Goal: Information Seeking & Learning: Learn about a topic

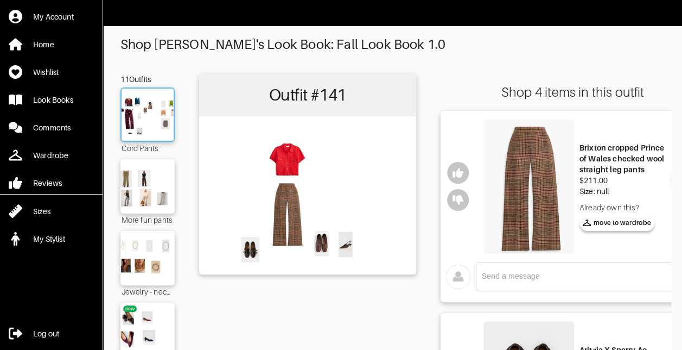
click at [155, 114] on img at bounding box center [147, 114] width 59 height 41
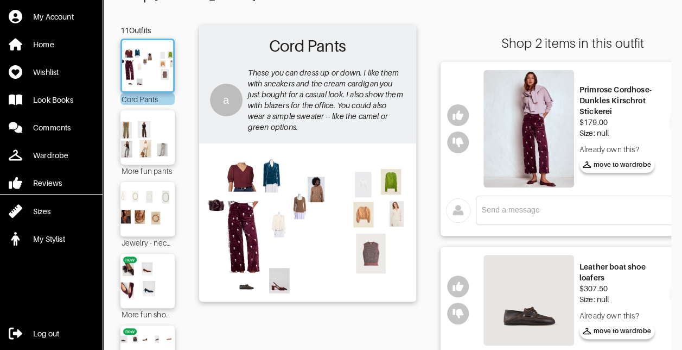
scroll to position [50, 0]
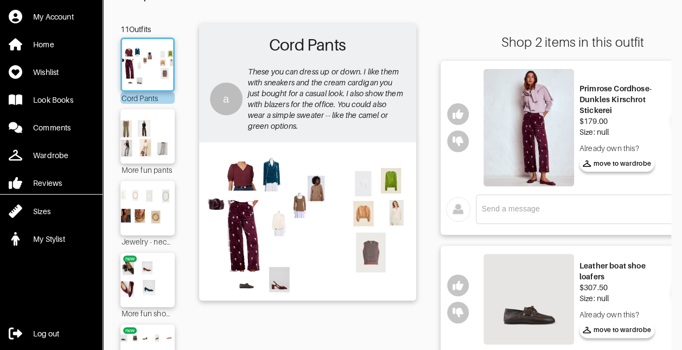
click at [556, 133] on img at bounding box center [529, 127] width 91 height 117
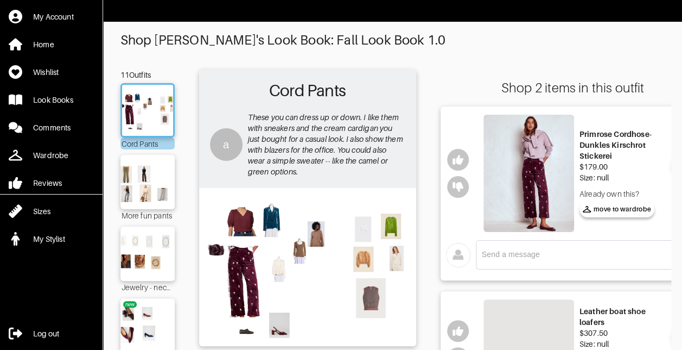
scroll to position [0, 0]
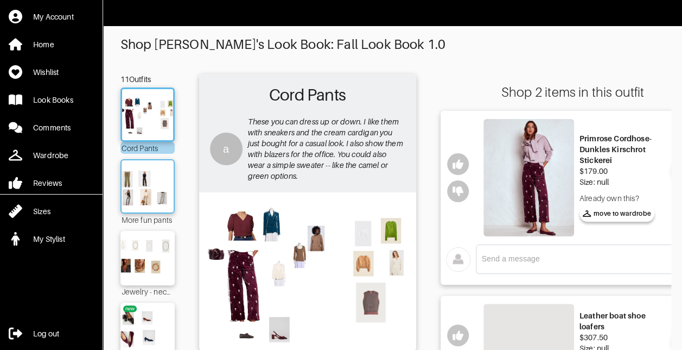
click at [153, 189] on img at bounding box center [147, 186] width 59 height 41
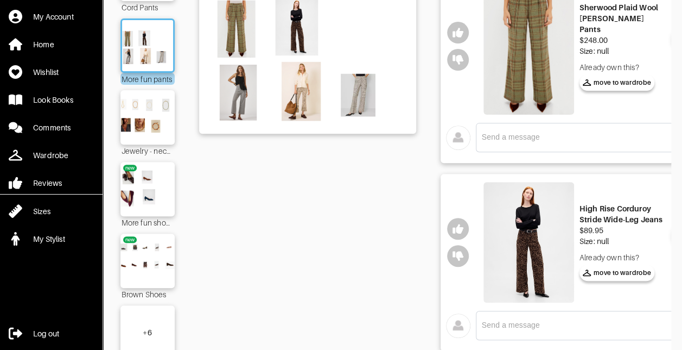
scroll to position [141, 0]
click at [543, 241] on img at bounding box center [529, 241] width 91 height 121
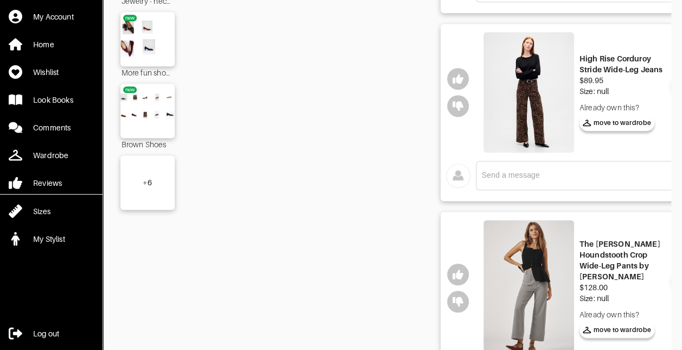
scroll to position [386, 0]
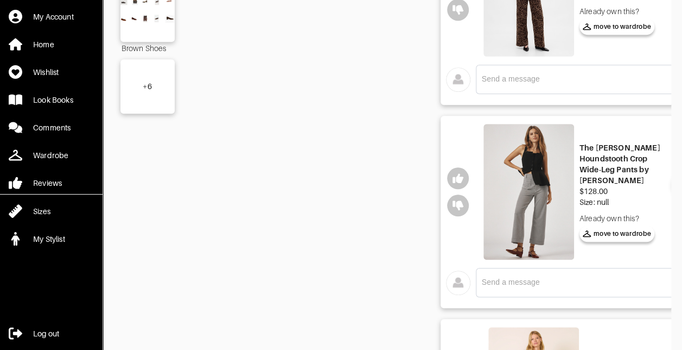
click at [542, 195] on img at bounding box center [529, 192] width 91 height 136
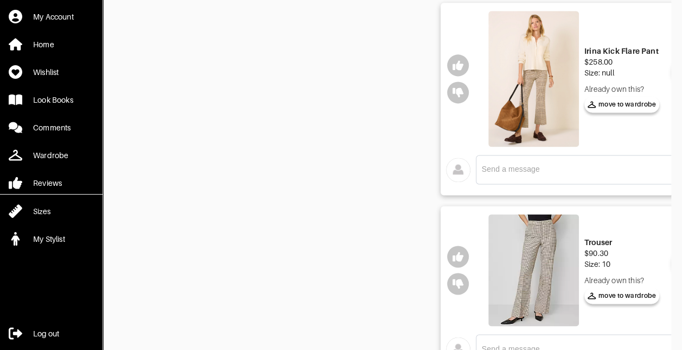
scroll to position [701, 0]
click at [530, 280] on img at bounding box center [533, 270] width 91 height 111
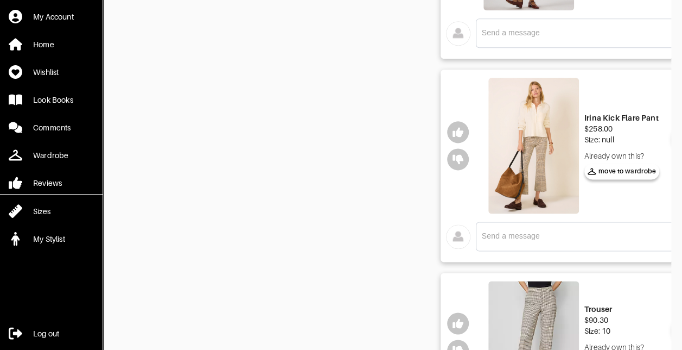
scroll to position [624, 0]
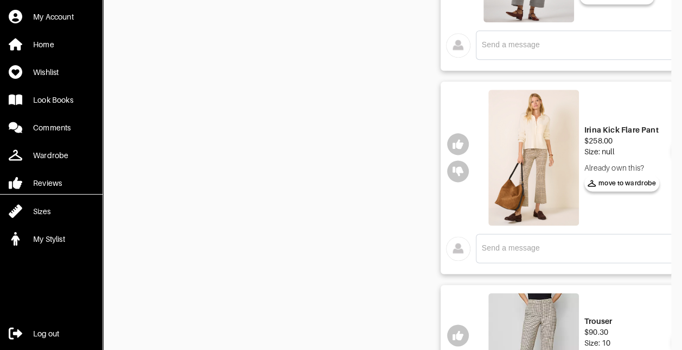
click at [525, 163] on img at bounding box center [533, 158] width 91 height 136
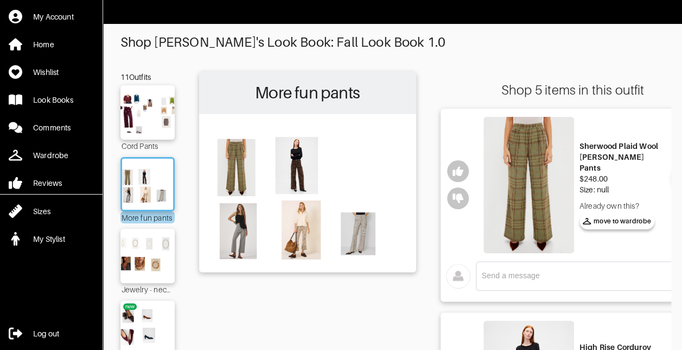
scroll to position [0, 0]
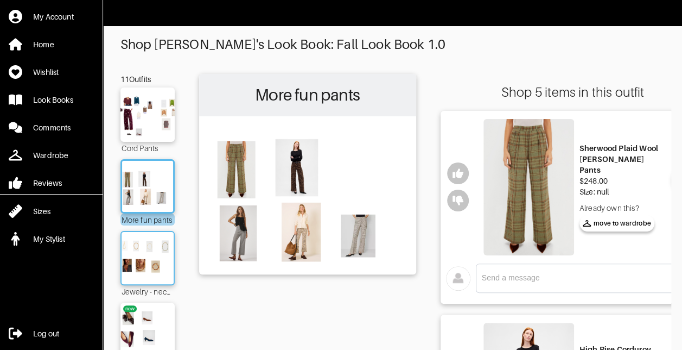
click at [147, 246] on img at bounding box center [147, 257] width 59 height 41
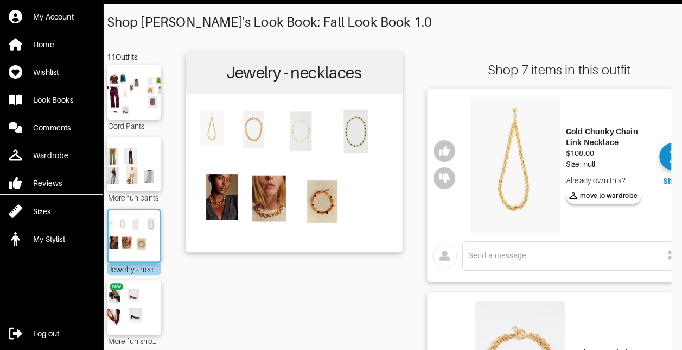
scroll to position [21, 0]
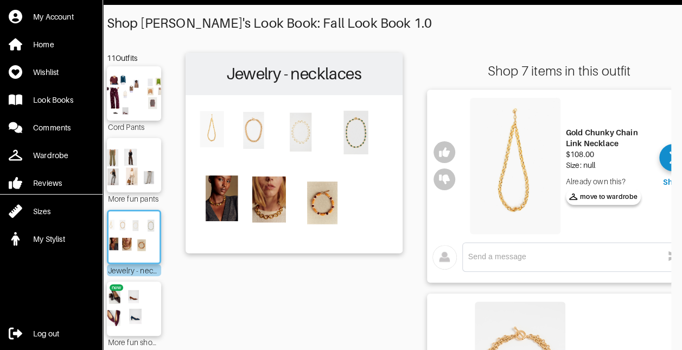
click at [524, 182] on img at bounding box center [515, 166] width 91 height 136
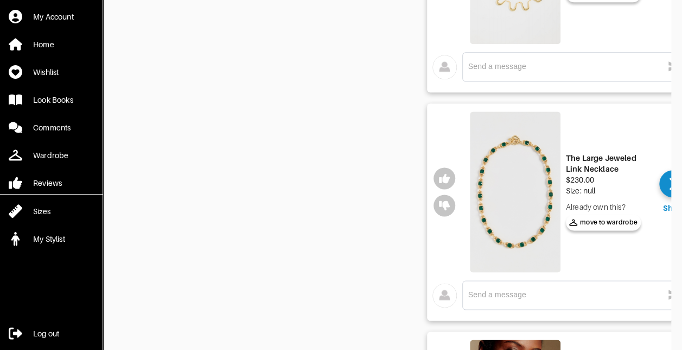
scroll to position [668, 0]
click at [516, 202] on img at bounding box center [515, 191] width 91 height 161
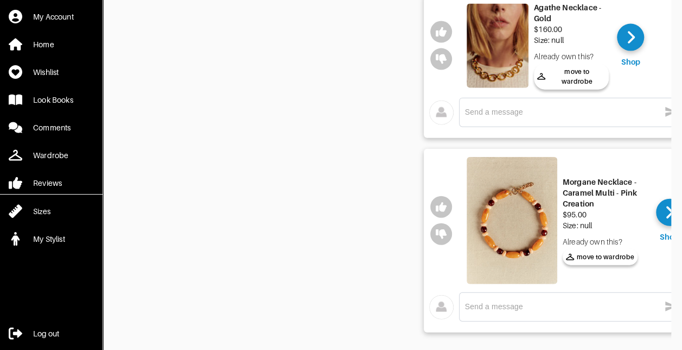
scroll to position [1211, 0]
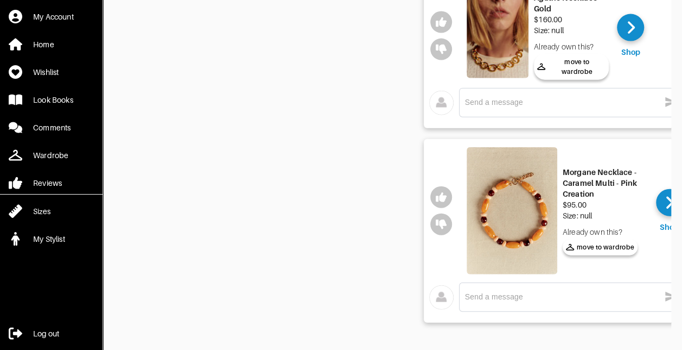
click at [518, 200] on img at bounding box center [512, 210] width 91 height 127
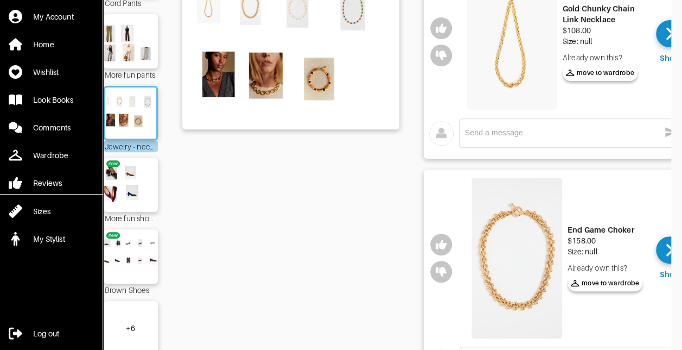
scroll to position [86, 0]
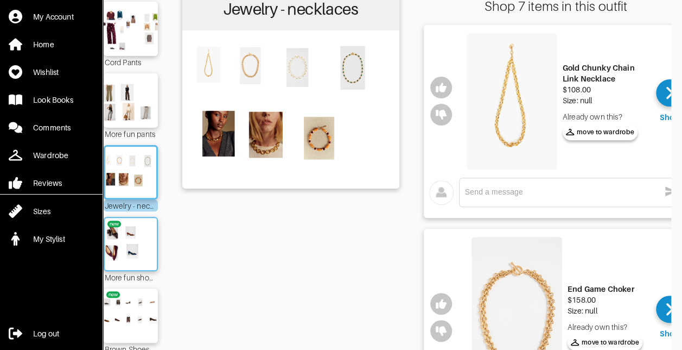
click at [148, 252] on img at bounding box center [130, 243] width 59 height 41
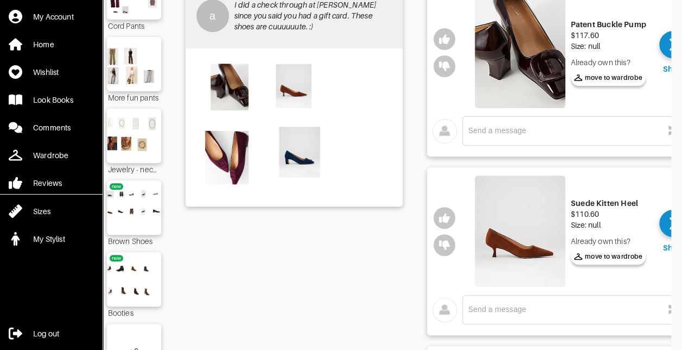
scroll to position [123, 0]
click at [131, 211] on img at bounding box center [134, 206] width 59 height 41
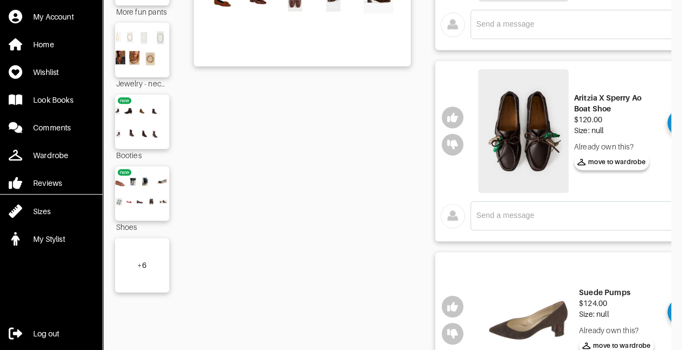
scroll to position [207, 0]
click at [526, 137] on img at bounding box center [523, 131] width 91 height 124
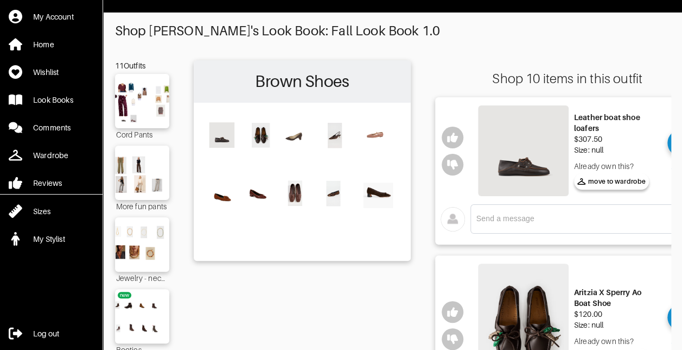
scroll to position [12, 0]
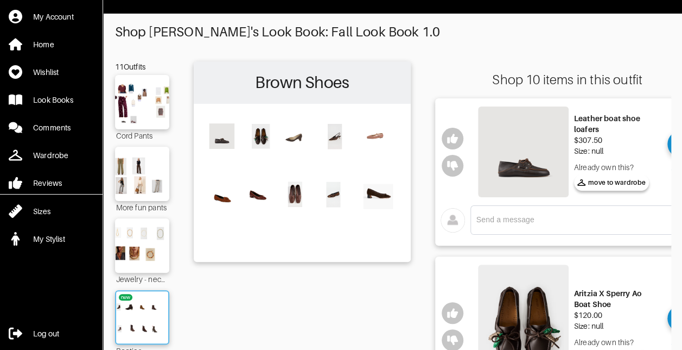
click at [152, 307] on img at bounding box center [142, 316] width 59 height 41
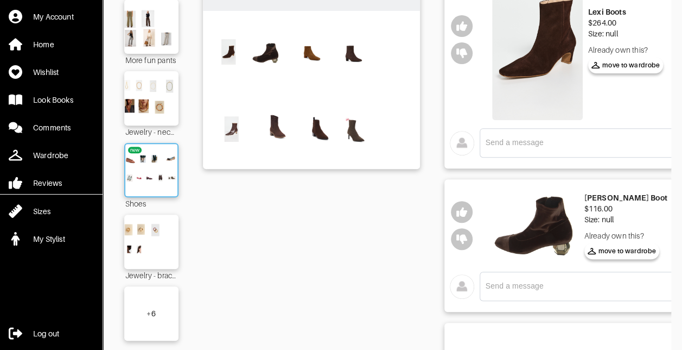
click at [163, 155] on img at bounding box center [151, 169] width 59 height 41
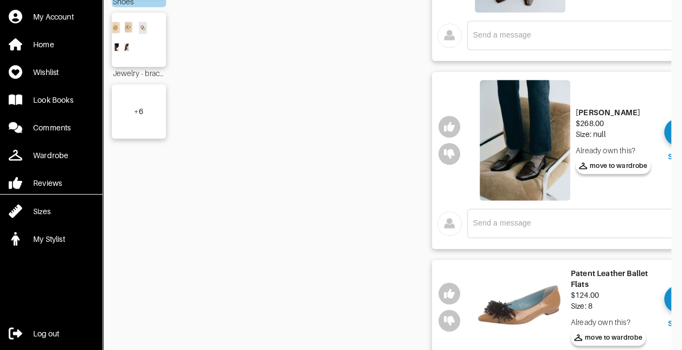
scroll to position [323, 0]
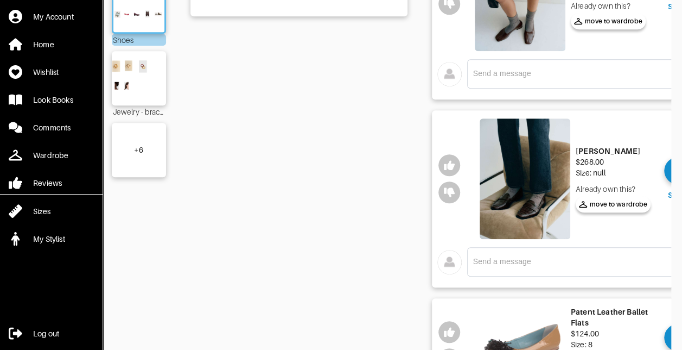
click at [158, 155] on div "+ 6" at bounding box center [139, 150] width 54 height 54
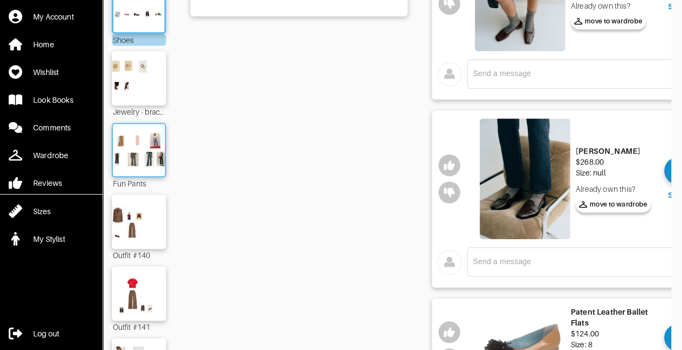
click at [145, 156] on img at bounding box center [139, 149] width 59 height 41
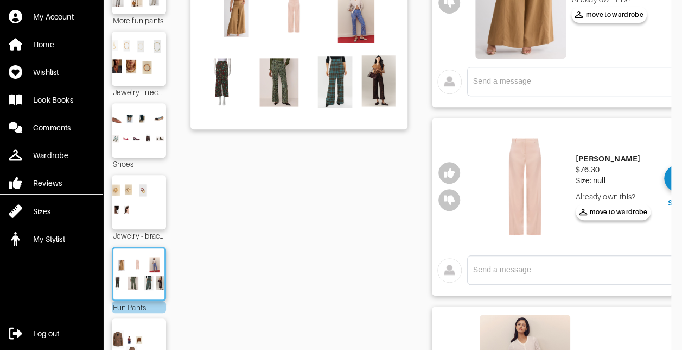
click at [525, 185] on img at bounding box center [525, 186] width 91 height 121
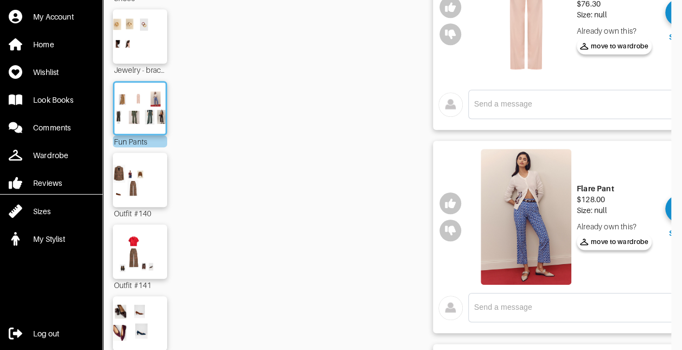
scroll to position [370, 0]
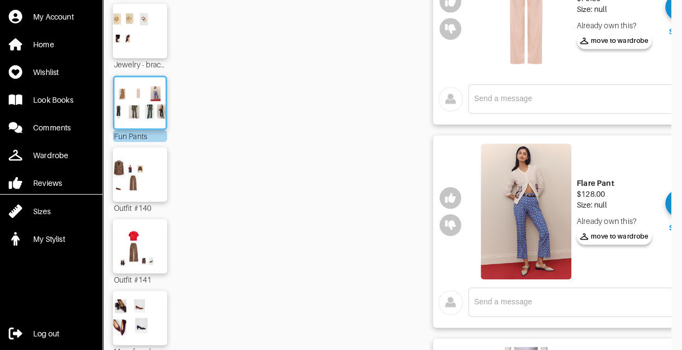
click at [537, 217] on img at bounding box center [526, 211] width 91 height 136
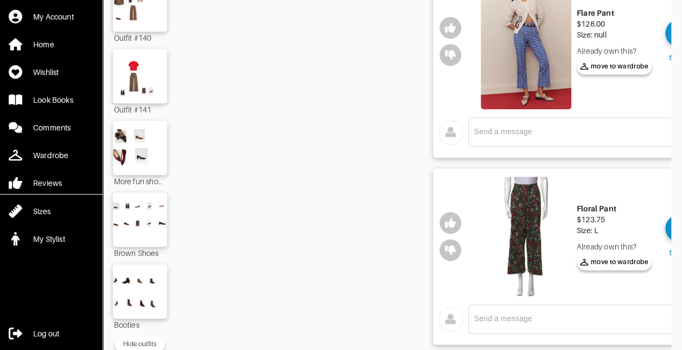
scroll to position [541, 0]
click at [534, 231] on img at bounding box center [526, 236] width 91 height 120
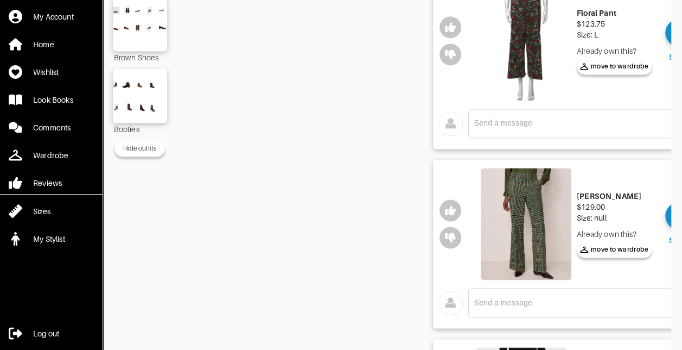
scroll to position [784, 0]
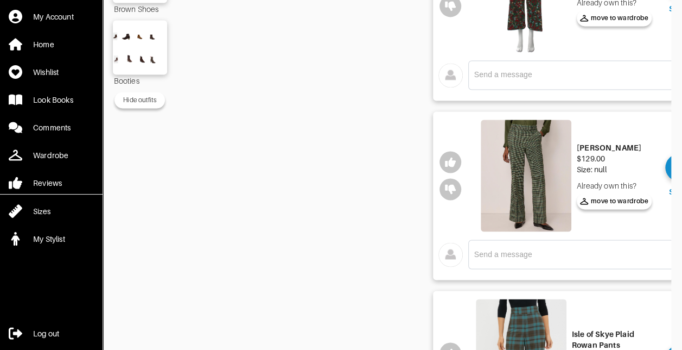
click at [520, 166] on img at bounding box center [526, 174] width 91 height 111
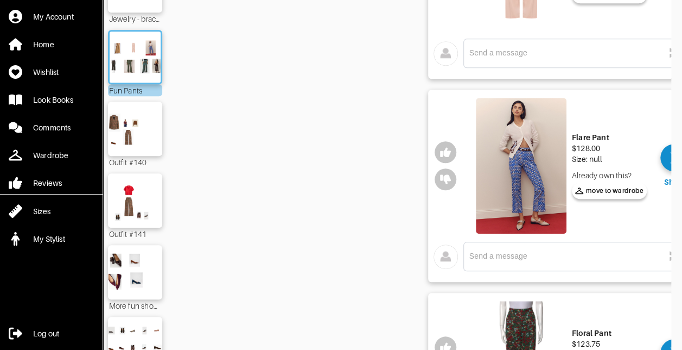
scroll to position [415, 0]
click at [152, 123] on img at bounding box center [135, 129] width 59 height 41
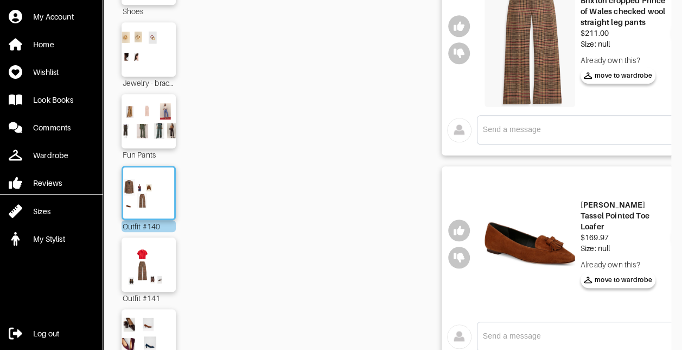
scroll to position [351, 0]
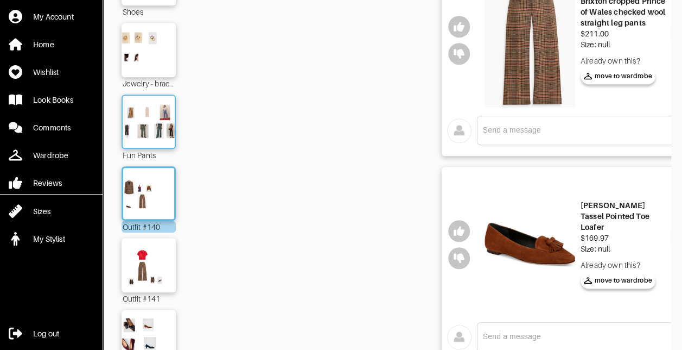
click at [150, 128] on img at bounding box center [148, 121] width 59 height 41
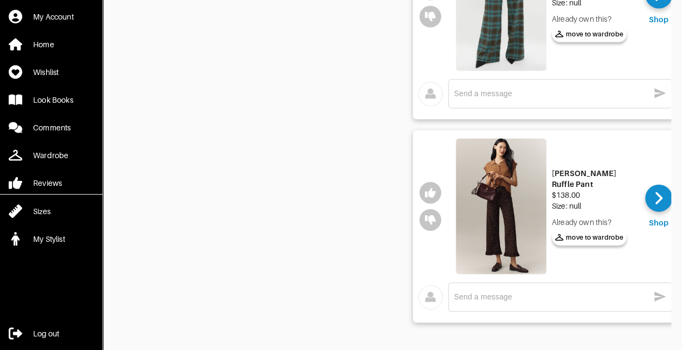
scroll to position [0, 39]
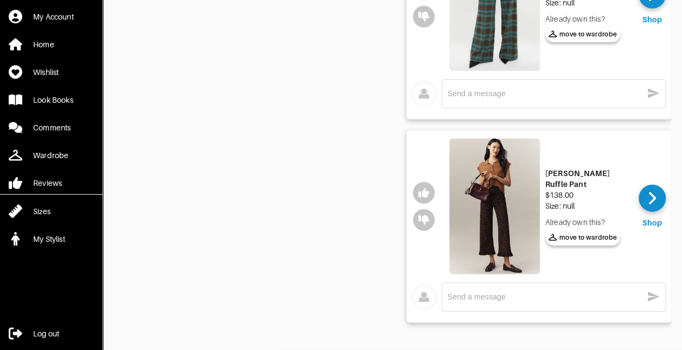
click at [516, 202] on img at bounding box center [494, 206] width 91 height 136
